Goal: Task Accomplishment & Management: Use online tool/utility

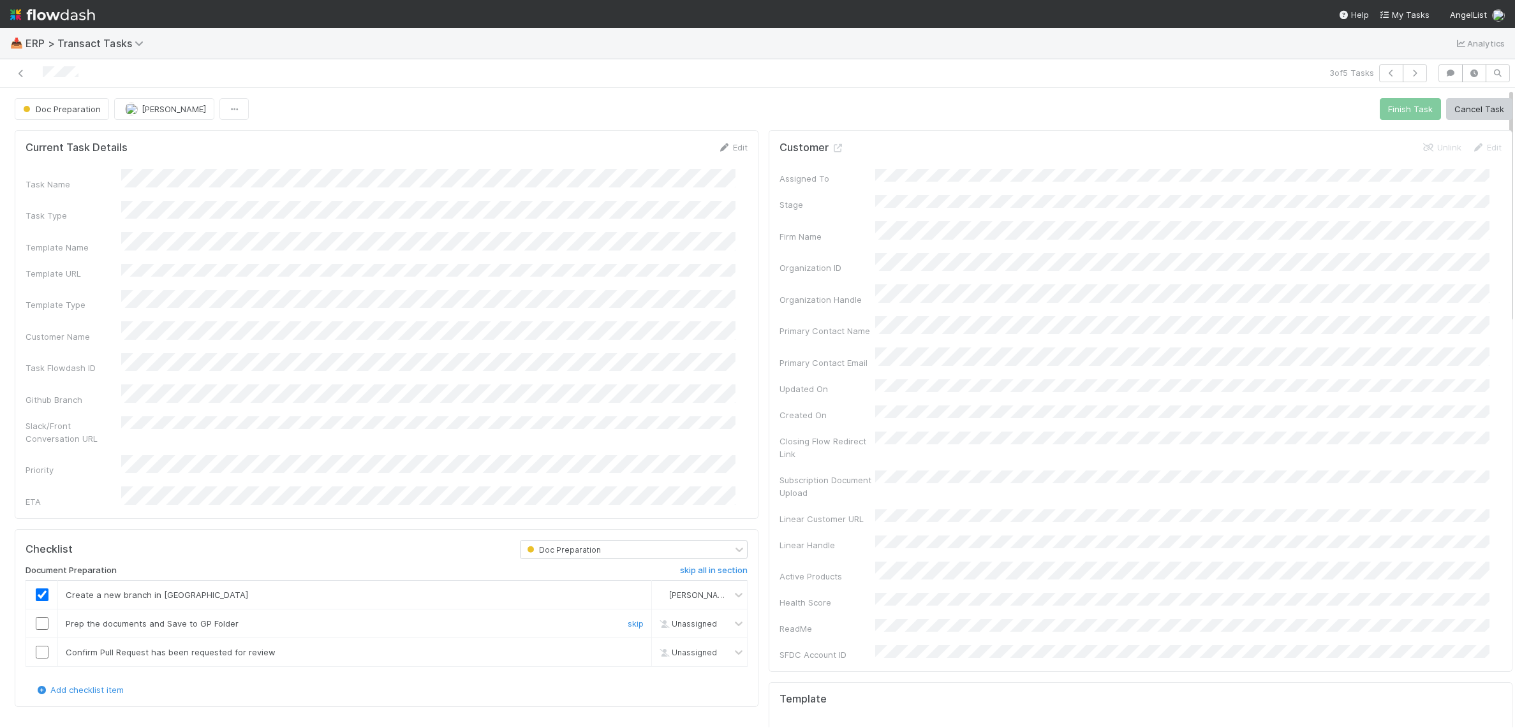
click at [43, 617] on input "checkbox" at bounding box center [42, 623] width 13 height 13
click at [20, 73] on icon at bounding box center [21, 74] width 13 height 8
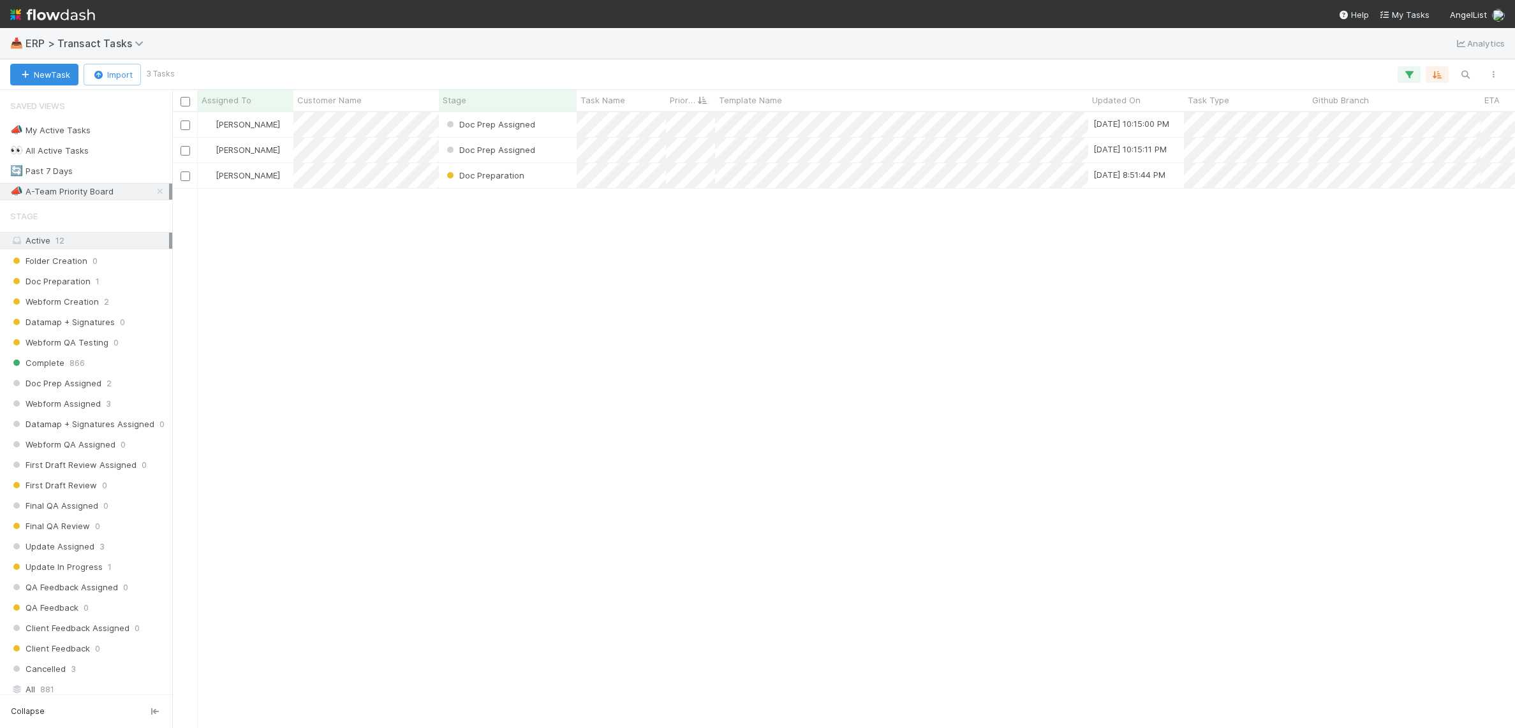
scroll to position [604, 1330]
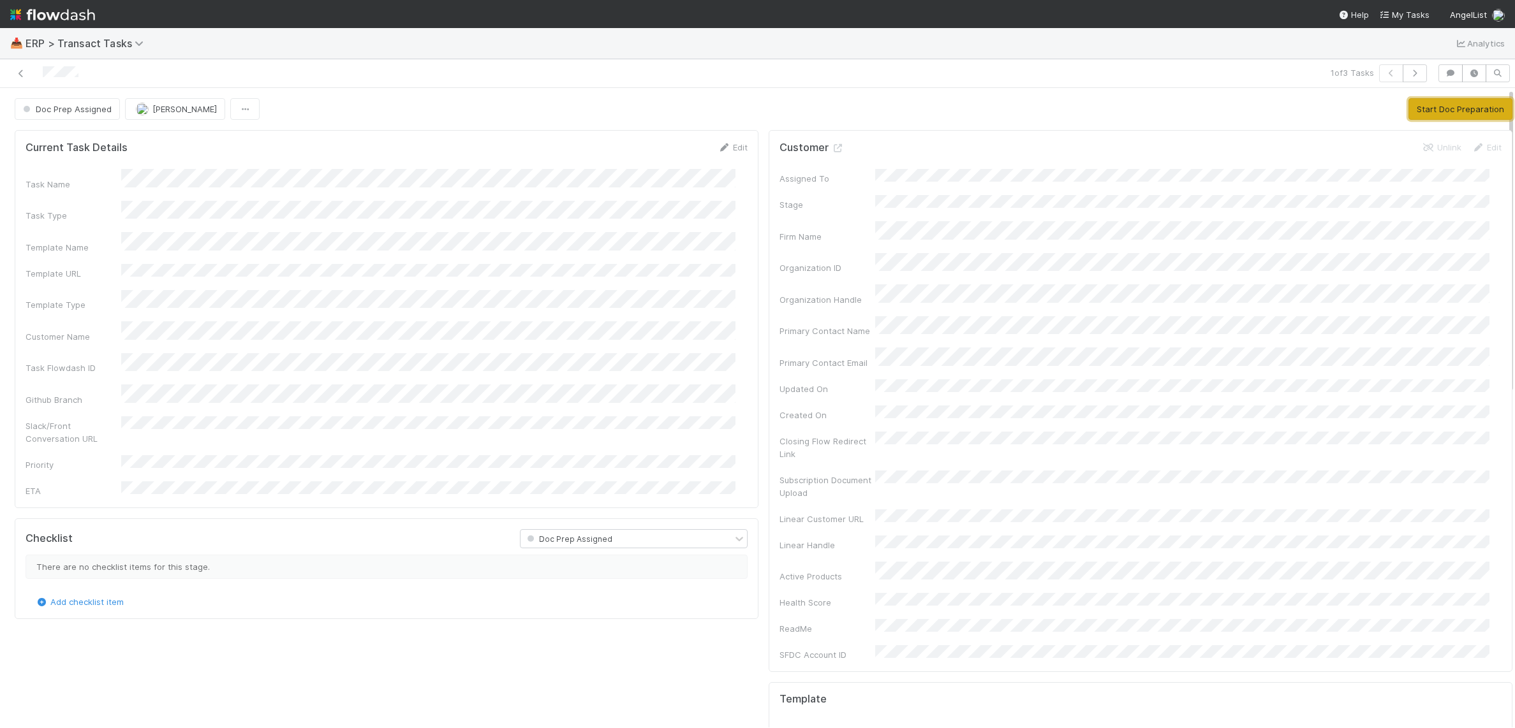
click at [1441, 114] on button "Start Doc Preparation" at bounding box center [1460, 109] width 104 height 22
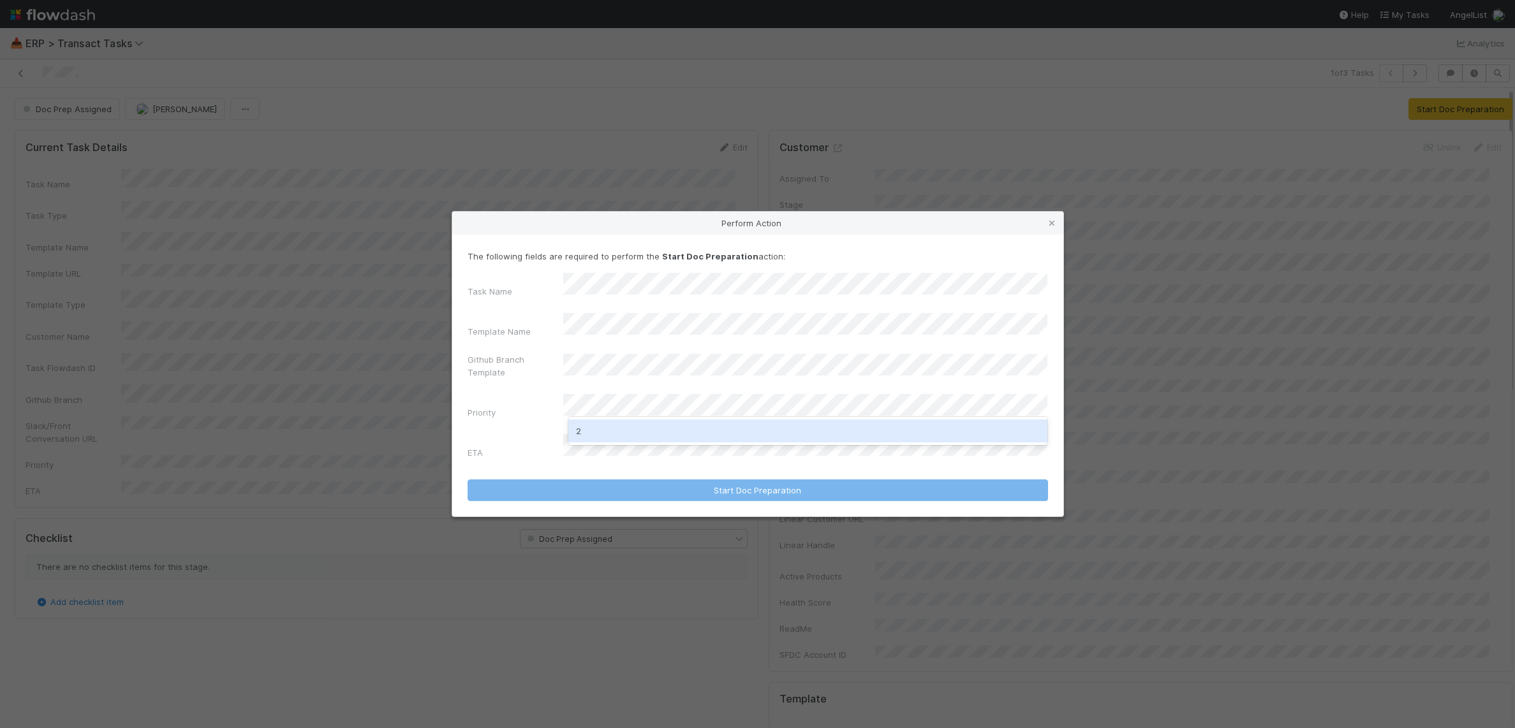
click at [661, 438] on div "2" at bounding box center [808, 431] width 480 height 23
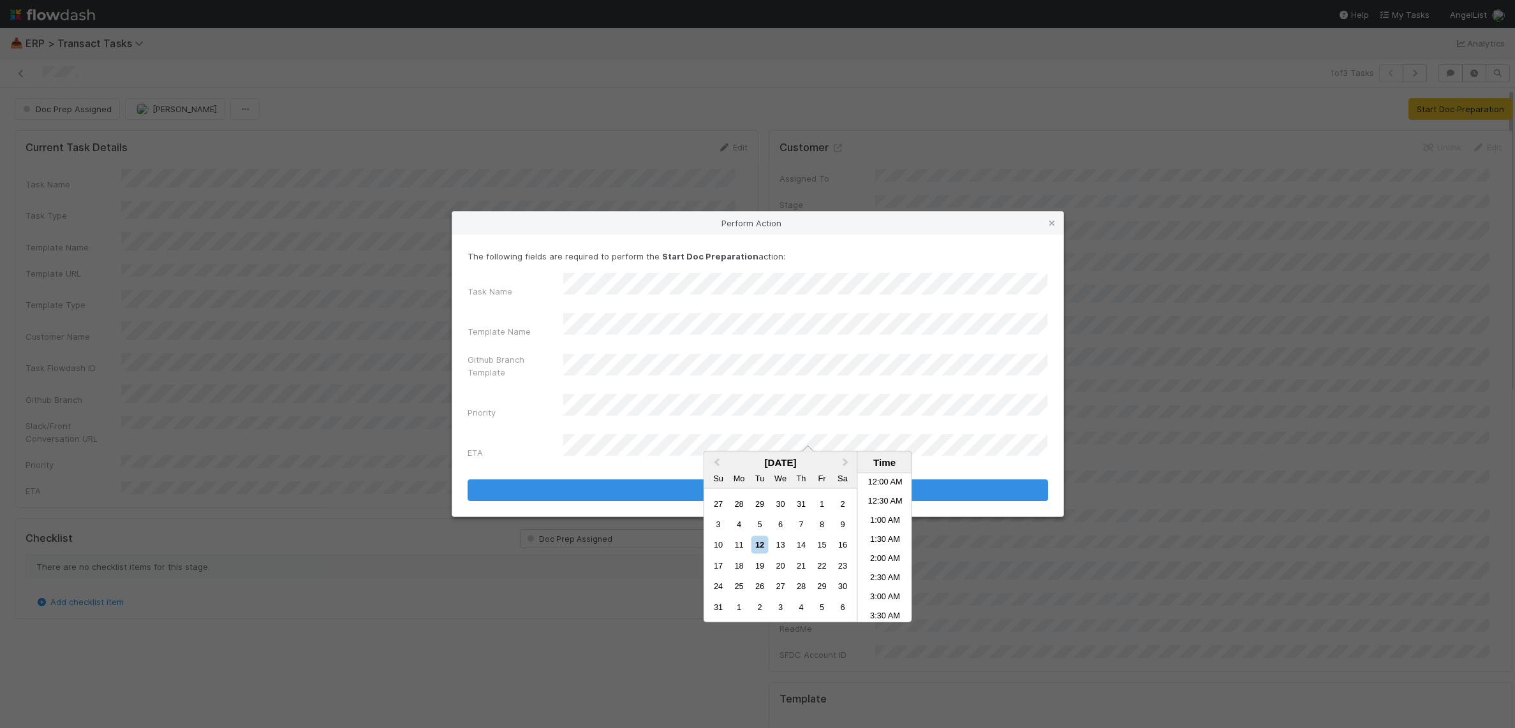
scroll to position [770, 0]
click at [782, 547] on div "13" at bounding box center [780, 544] width 17 height 17
click at [887, 494] on li "2:00 AM" at bounding box center [885, 490] width 54 height 19
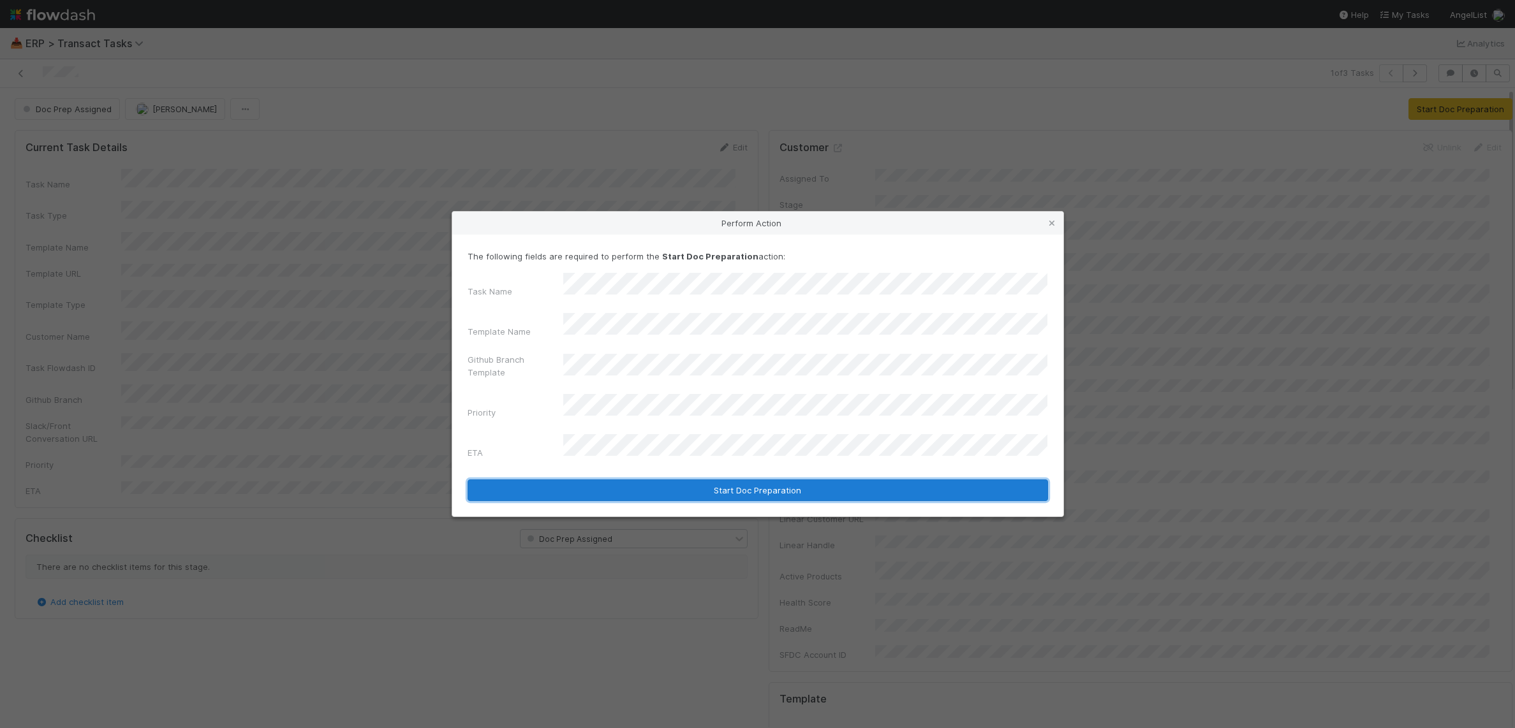
click at [879, 480] on button "Start Doc Preparation" at bounding box center [757, 491] width 580 height 22
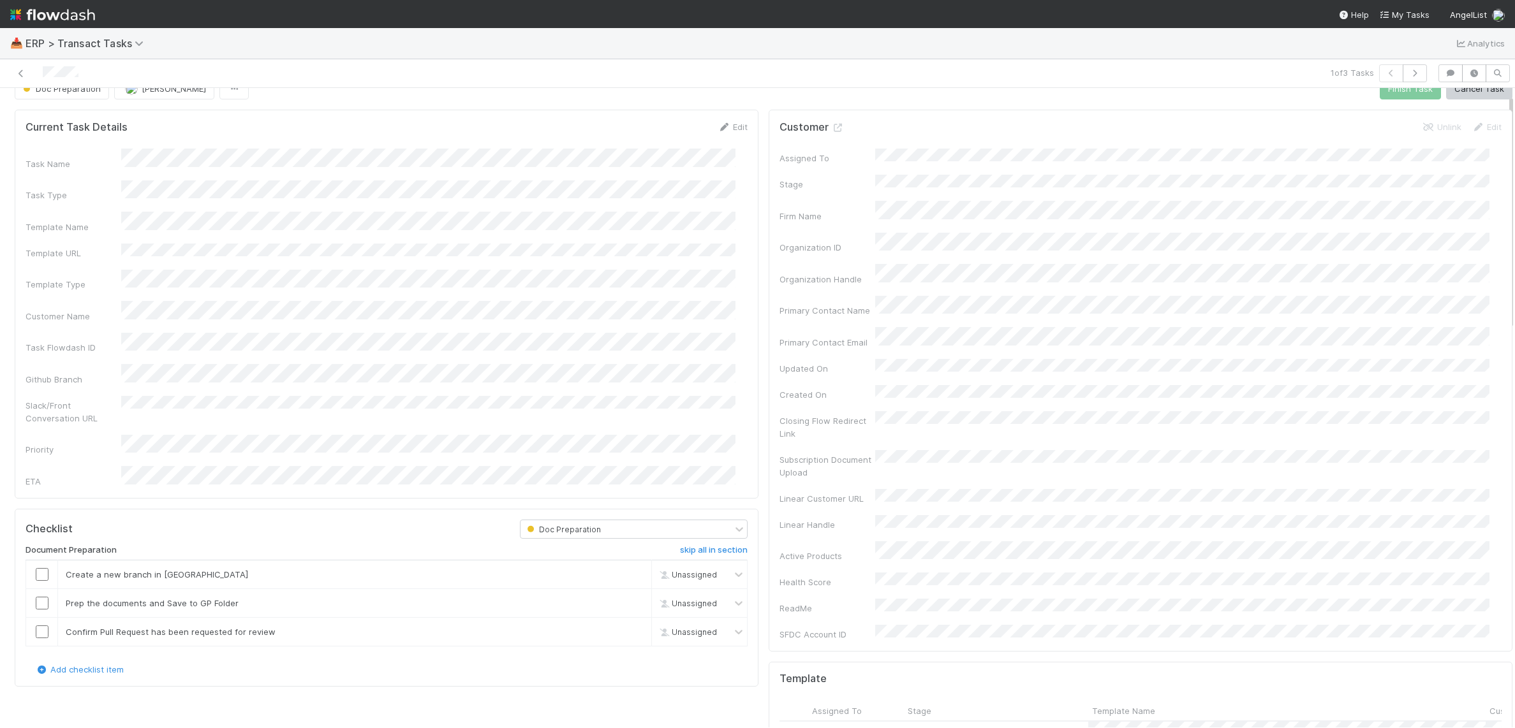
scroll to position [39, 0]
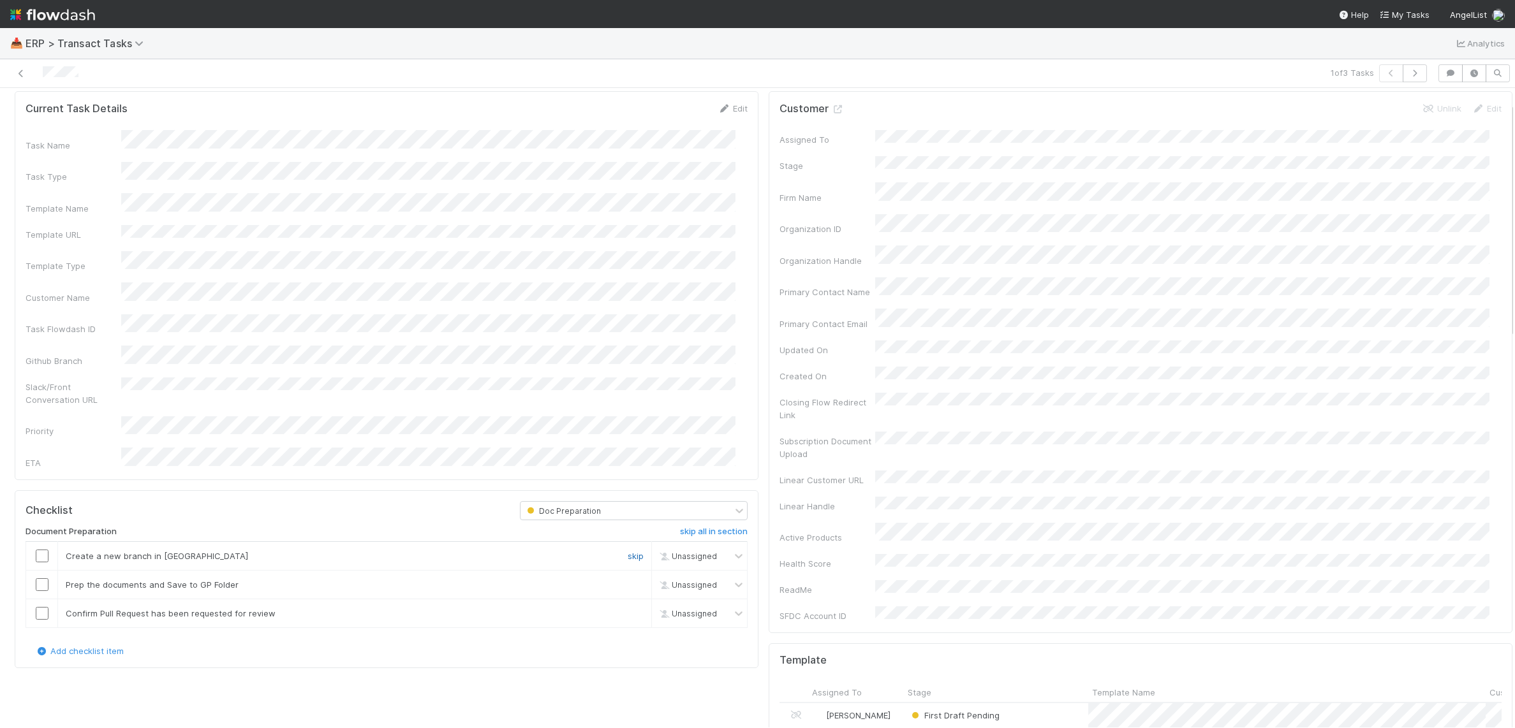
click at [628, 551] on link "skip" at bounding box center [636, 556] width 16 height 10
